Goal: Information Seeking & Learning: Learn about a topic

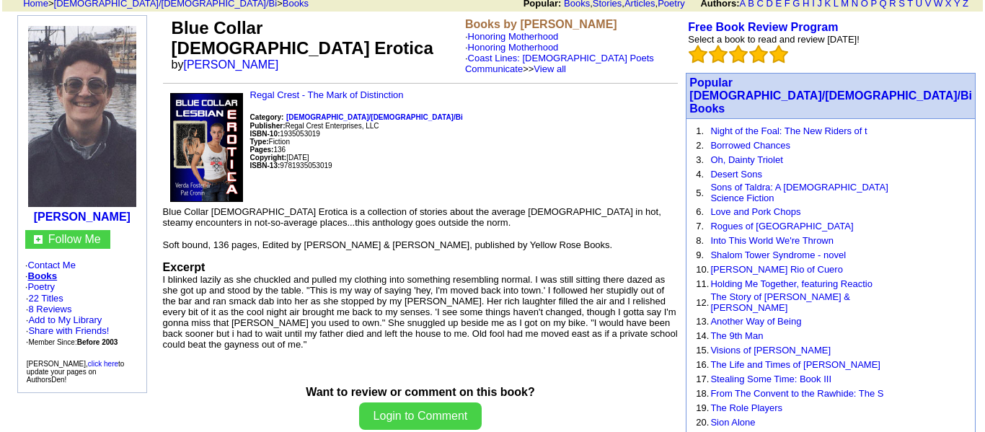
scroll to position [104, 0]
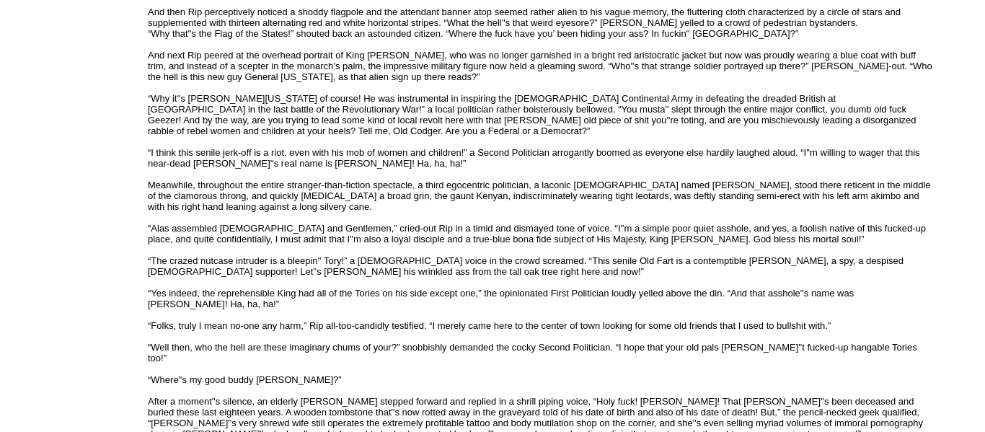
scroll to position [3248, 0]
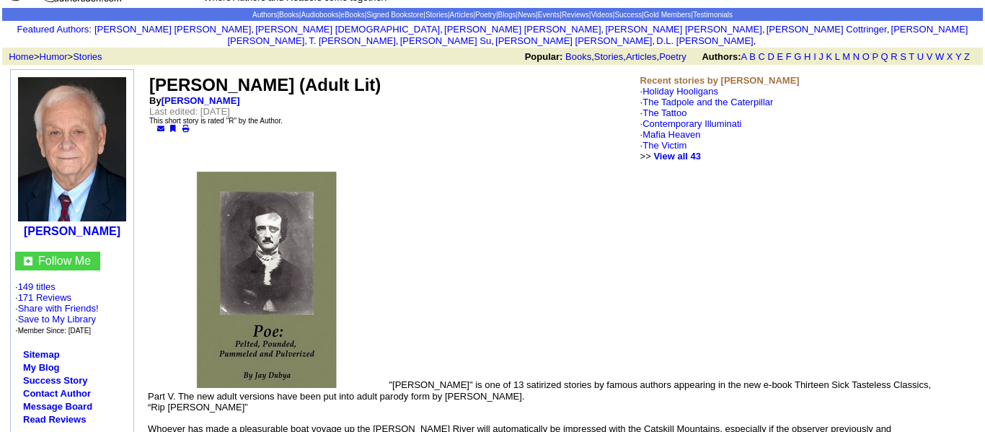
scroll to position [0, 0]
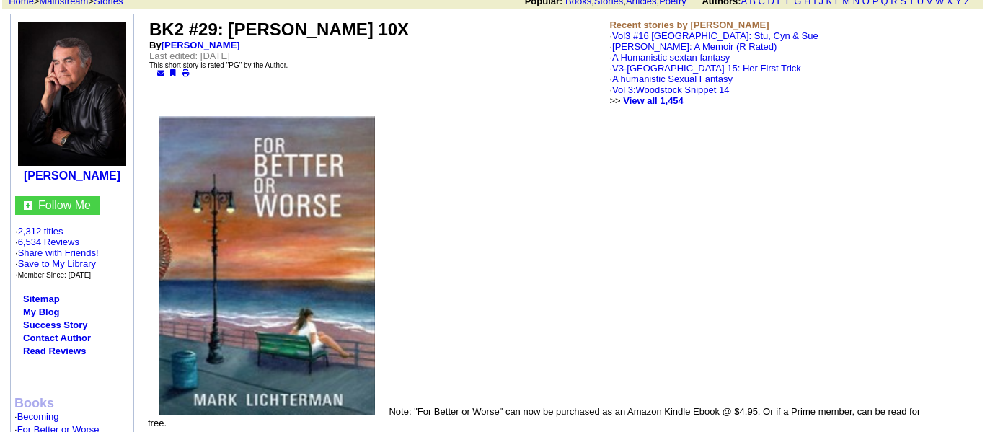
scroll to position [114, 0]
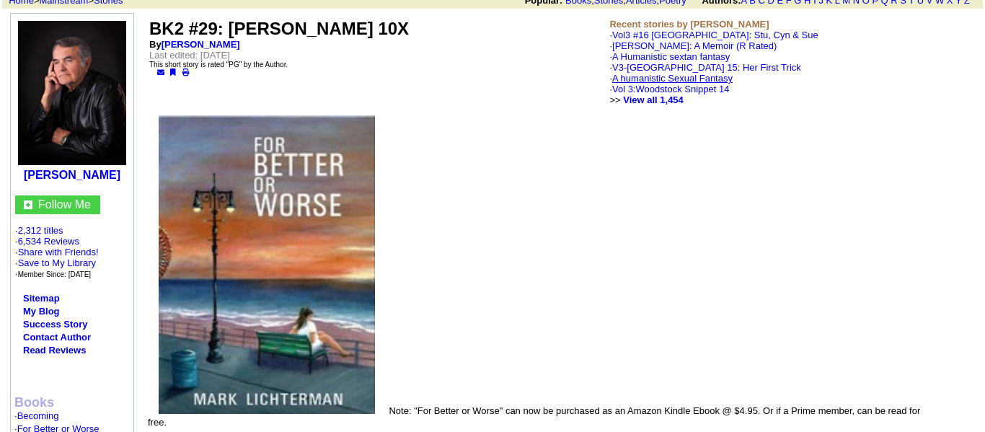
click at [620, 76] on link "A humanistic Sexual Fantasy" at bounding box center [672, 78] width 120 height 11
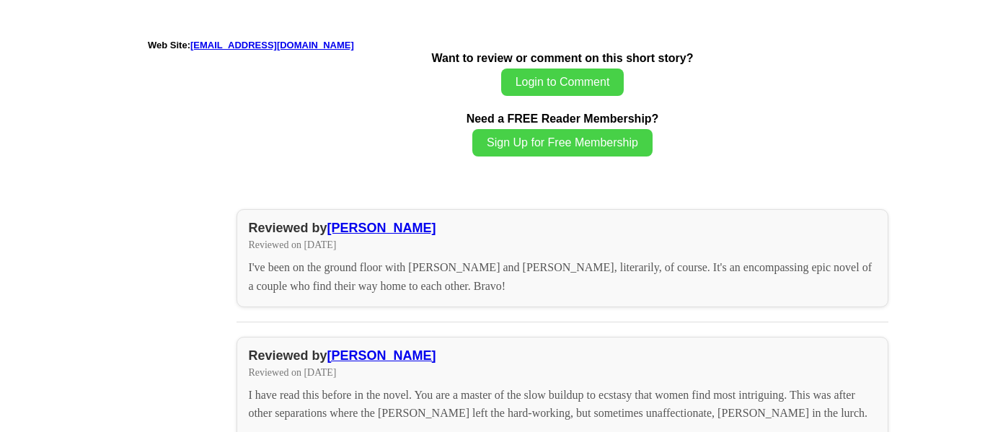
scroll to position [2772, 0]
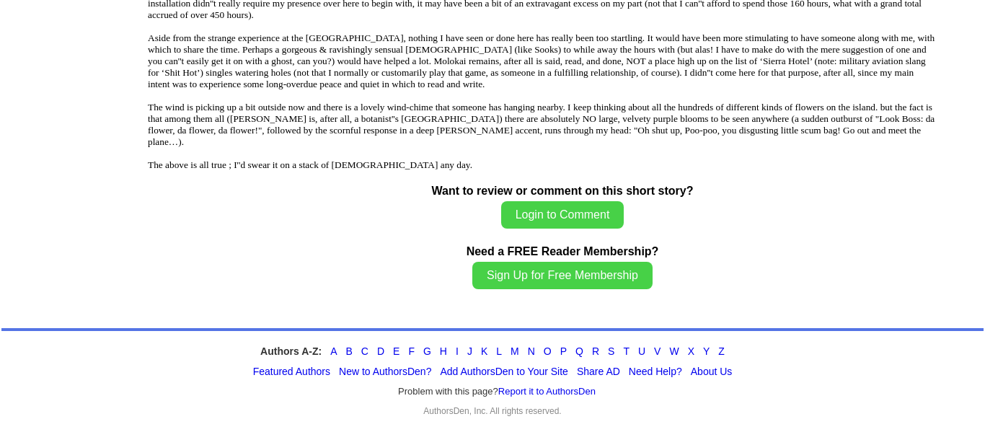
scroll to position [7057, 0]
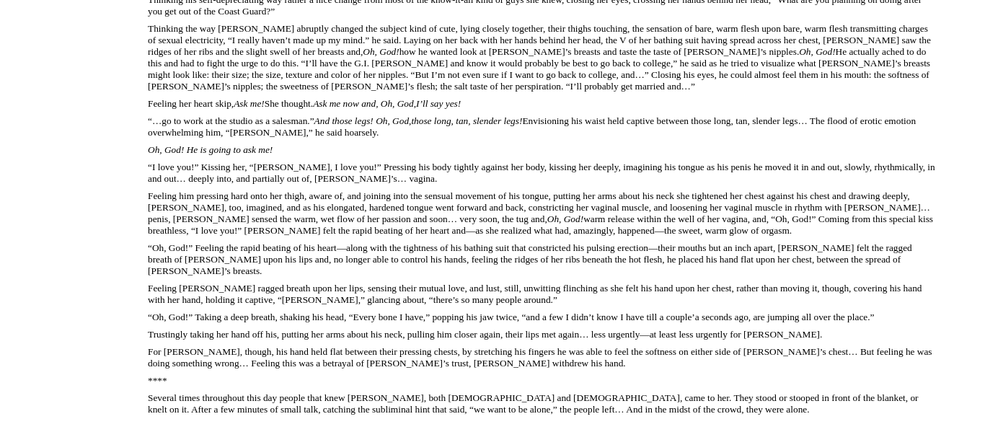
scroll to position [1954, 0]
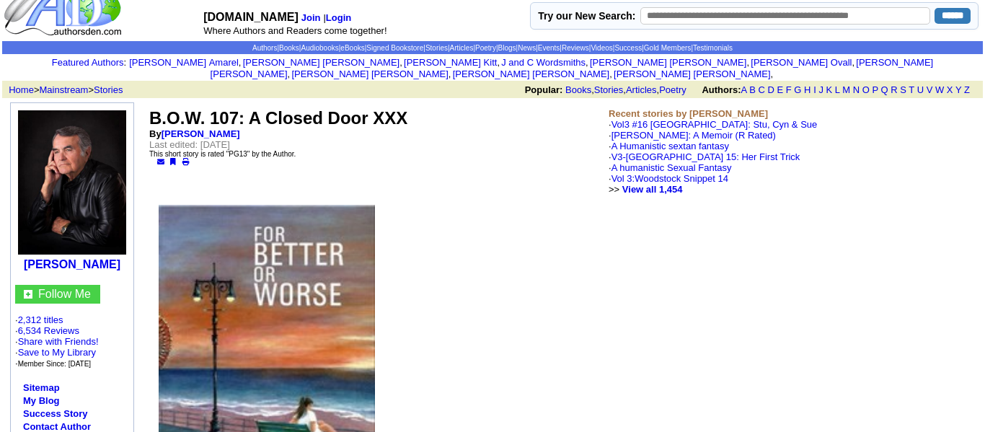
scroll to position [20, 0]
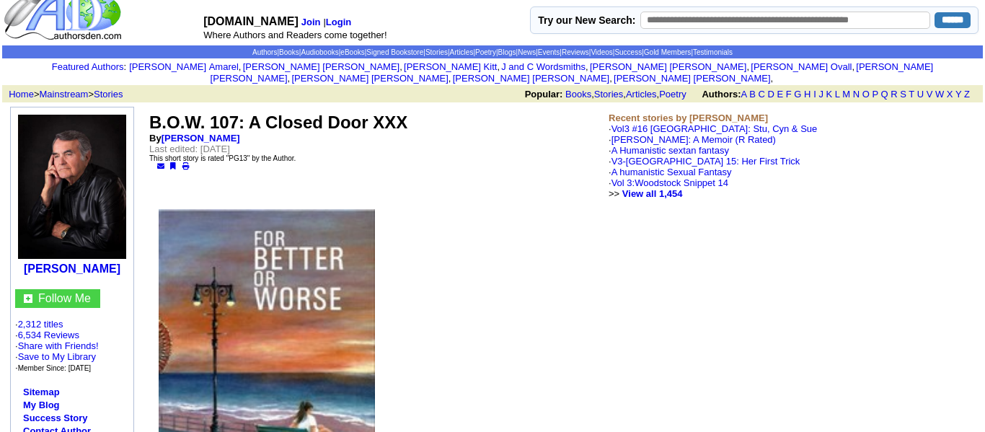
click at [786, 24] on input "text" at bounding box center [786, 20] width 291 height 17
type input "******"
click at [935, 12] on input "******" at bounding box center [953, 20] width 36 height 16
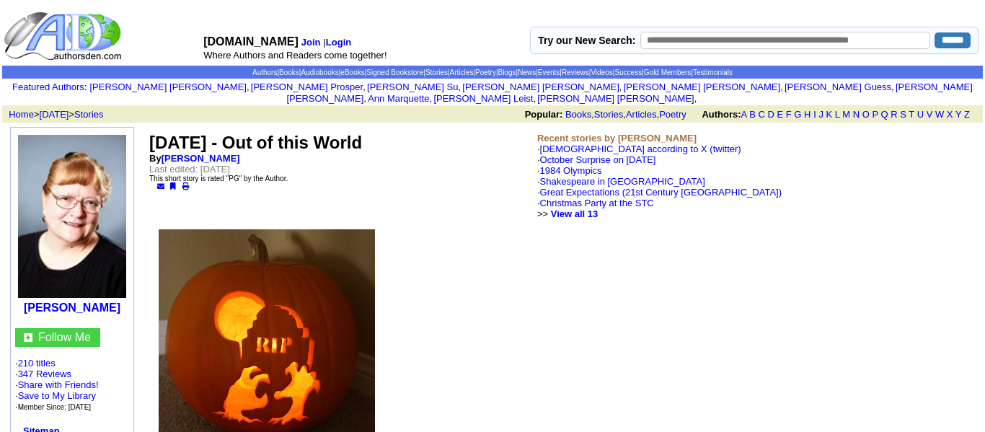
scroll to position [12, 0]
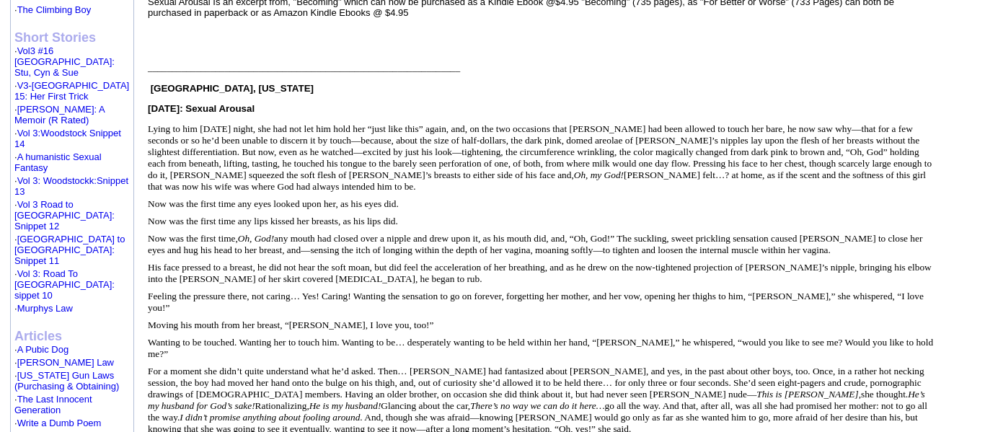
scroll to position [547, 0]
